Goal: Check status: Check status

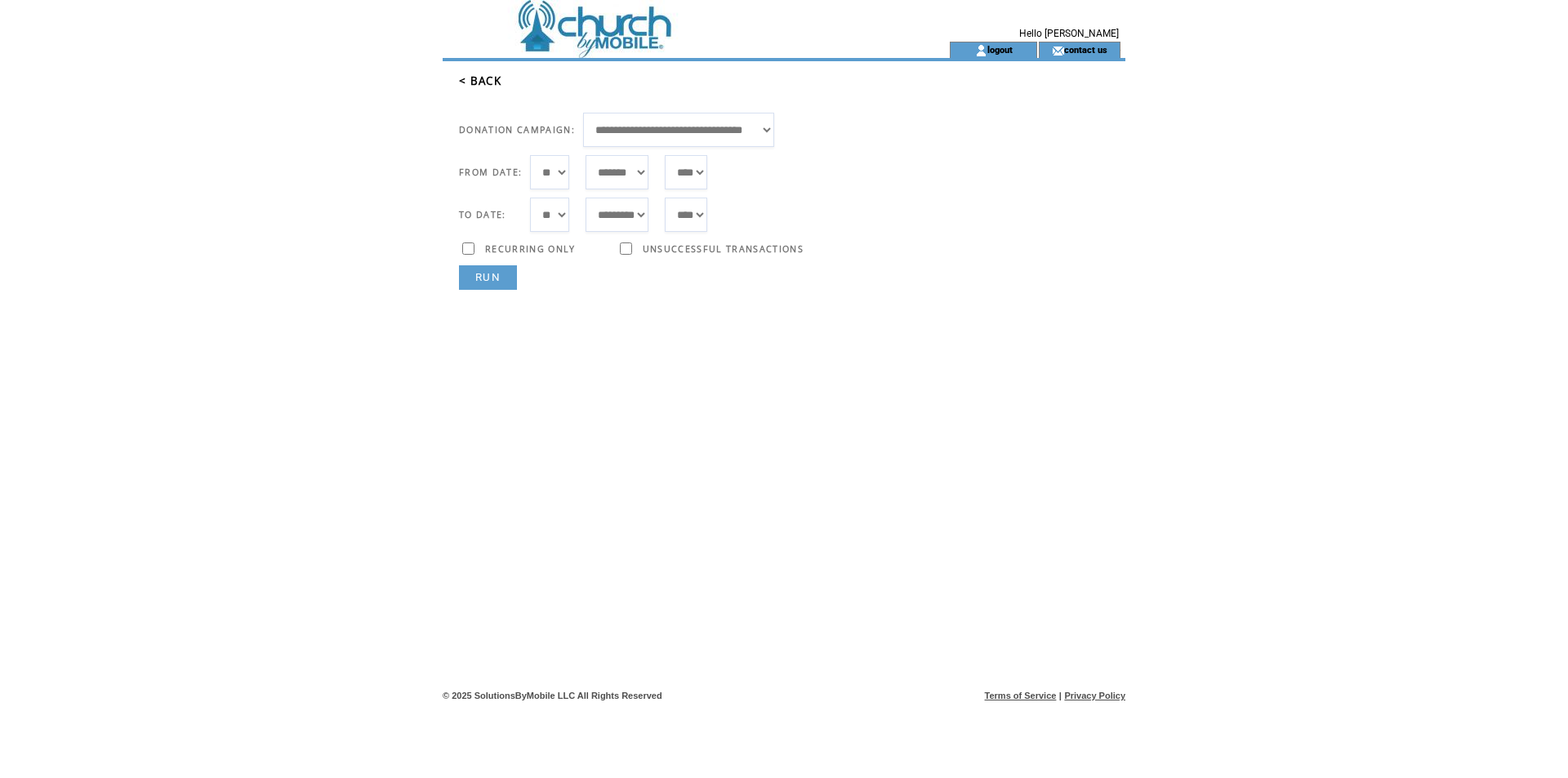
select select "***"
select select "*"
click at [477, 280] on link "RUN" at bounding box center [487, 278] width 58 height 25
click at [482, 280] on link "RUN" at bounding box center [487, 278] width 58 height 25
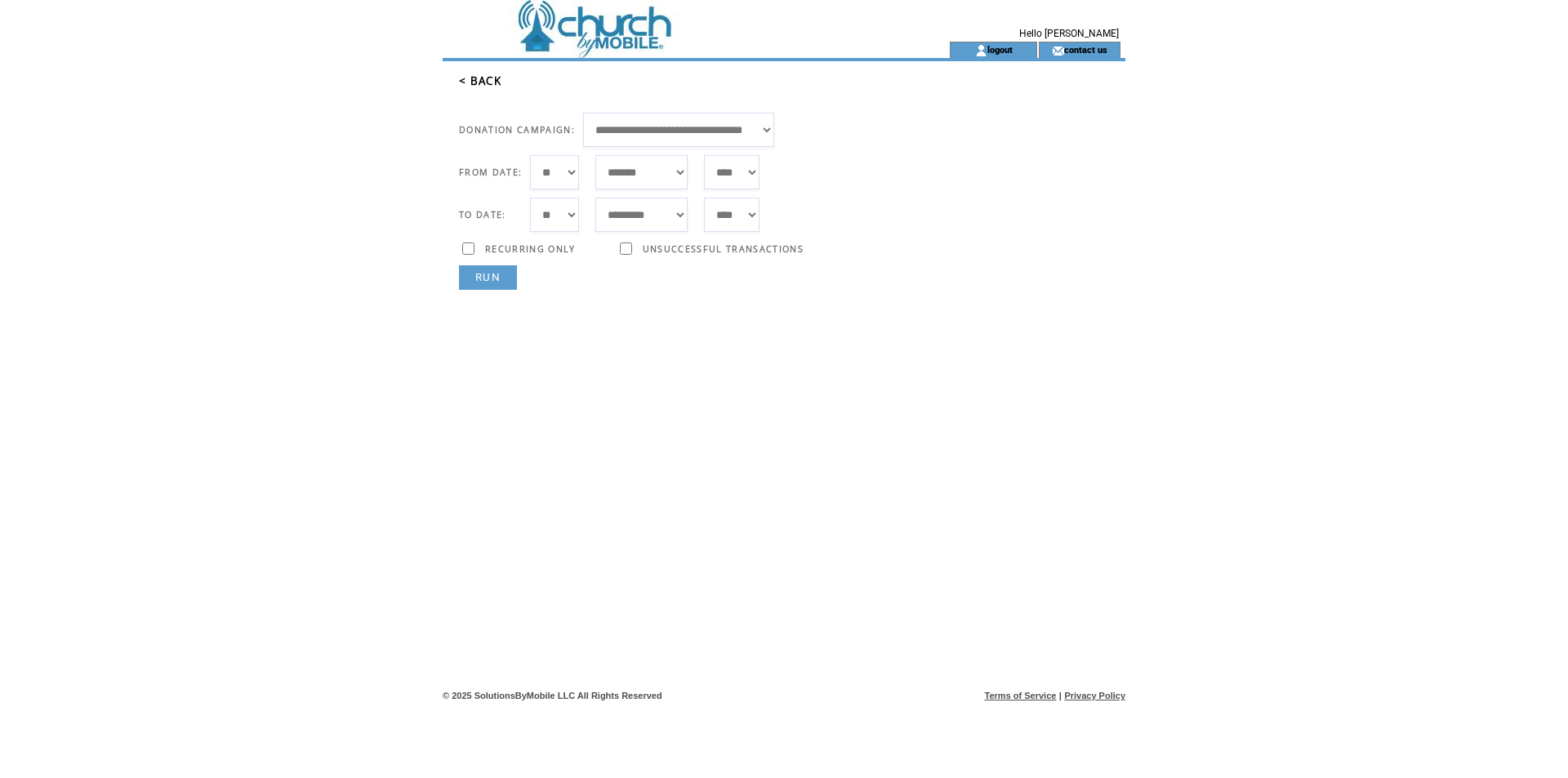
click at [474, 277] on link "RUN" at bounding box center [487, 278] width 58 height 25
click at [481, 276] on link "RUN" at bounding box center [487, 278] width 58 height 25
click at [479, 276] on link "RUN" at bounding box center [487, 278] width 58 height 25
click at [570, 216] on select "*** * * * * * * * * * ** ** ** ** ** ** ** ** ** ** ** ** ** ** ** ** ** ** ** …" at bounding box center [554, 214] width 49 height 34
click at [845, 371] on td "TRANSACTION ID: STATUS:" at bounding box center [790, 453] width 670 height 328
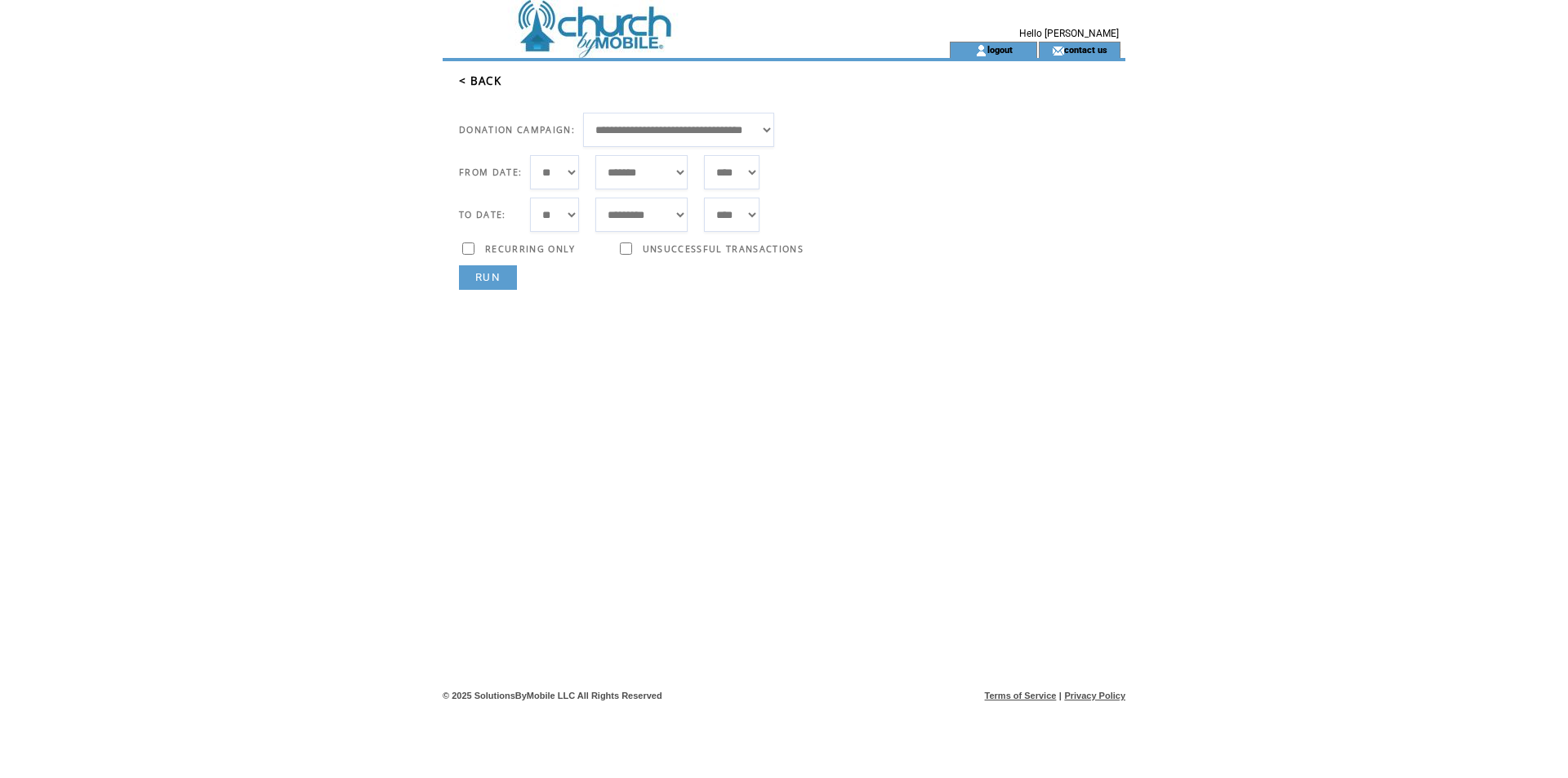
click at [472, 269] on link "RUN" at bounding box center [487, 278] width 58 height 25
click at [500, 276] on link "RUN" at bounding box center [487, 278] width 58 height 25
click at [498, 280] on link "RUN" at bounding box center [487, 278] width 58 height 25
click at [507, 260] on div at bounding box center [530, 261] width 91 height 8
click at [488, 270] on link "RUN" at bounding box center [487, 278] width 58 height 25
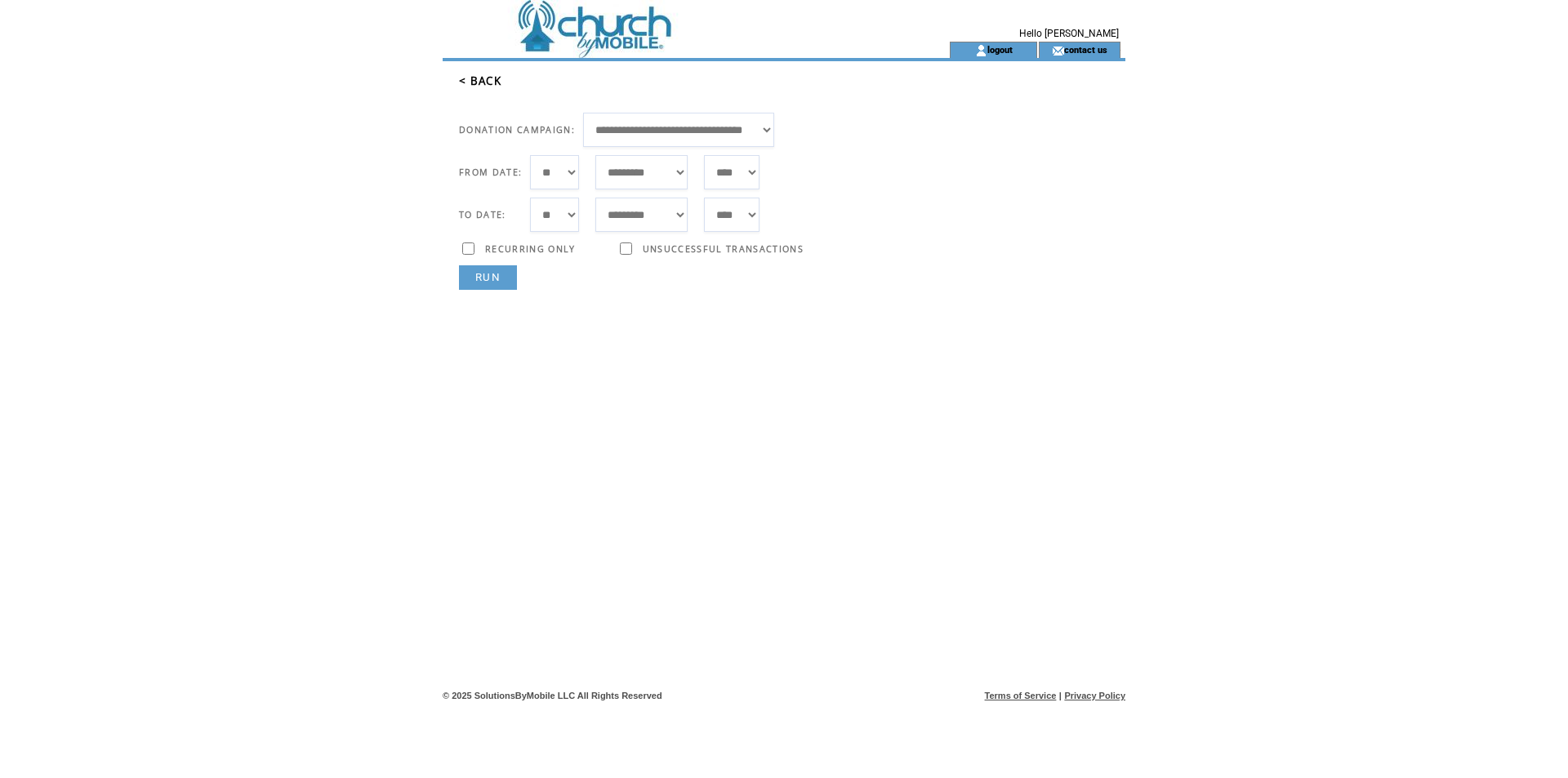
click at [511, 273] on link "RUN" at bounding box center [487, 278] width 58 height 25
click at [506, 281] on link "RUN" at bounding box center [487, 278] width 58 height 25
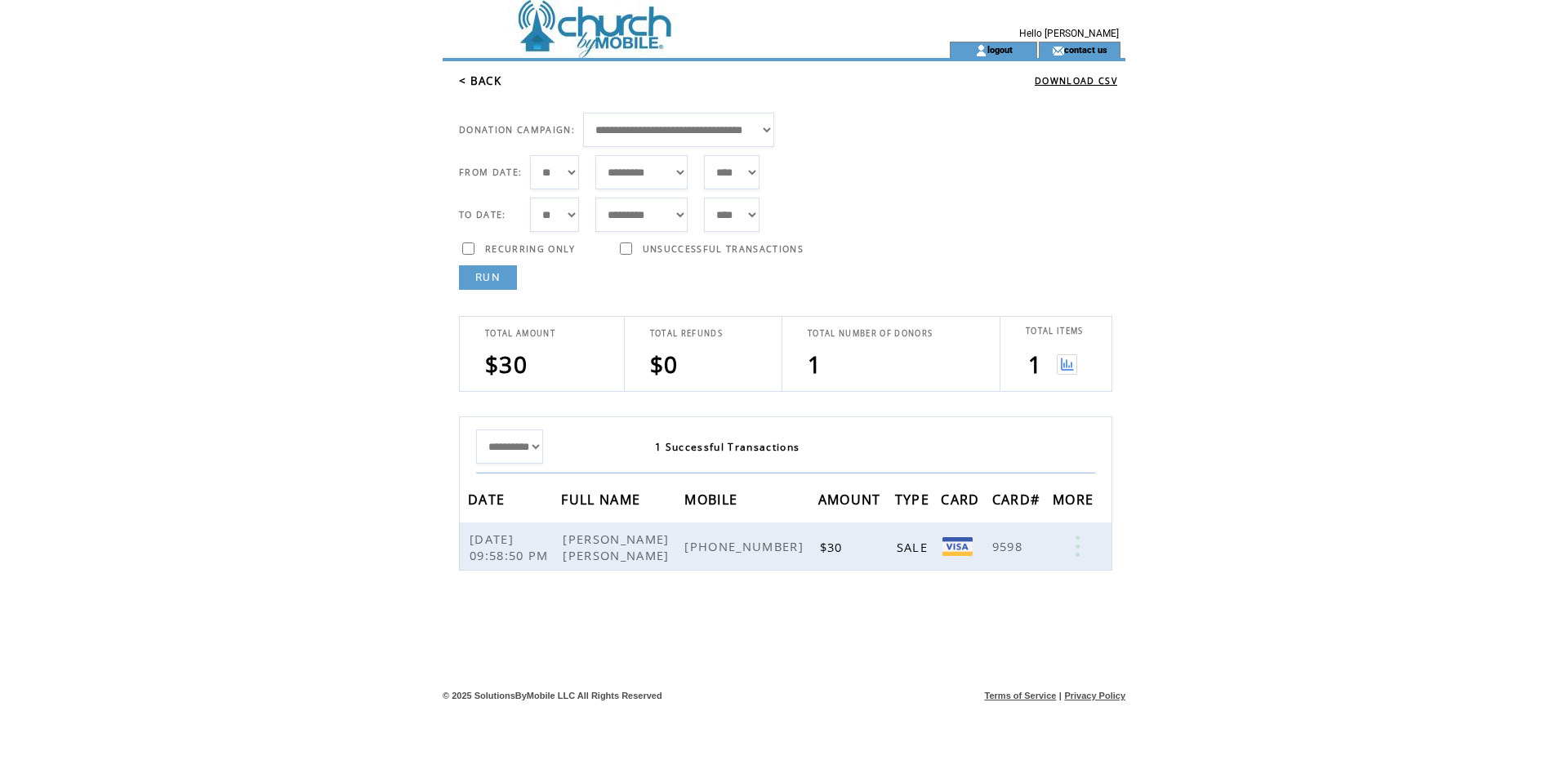
click at [479, 277] on link "RUN" at bounding box center [487, 278] width 58 height 25
click at [485, 287] on link "RUN" at bounding box center [487, 278] width 58 height 25
